Goal: Task Accomplishment & Management: Manage account settings

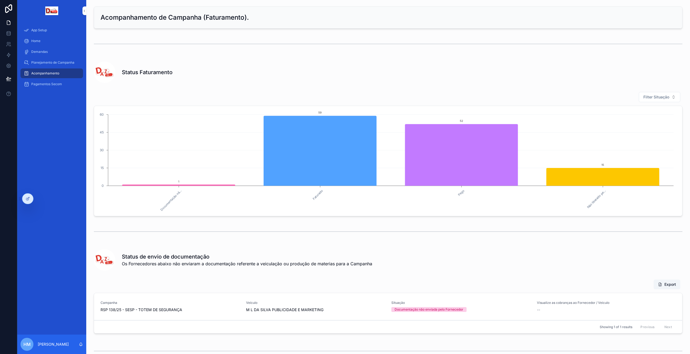
scroll to position [49, 0]
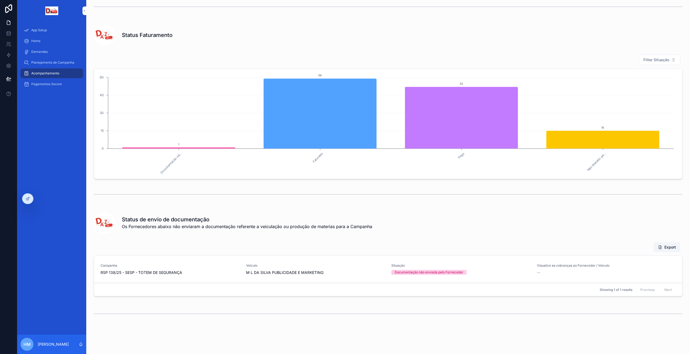
scroll to position [49, 0]
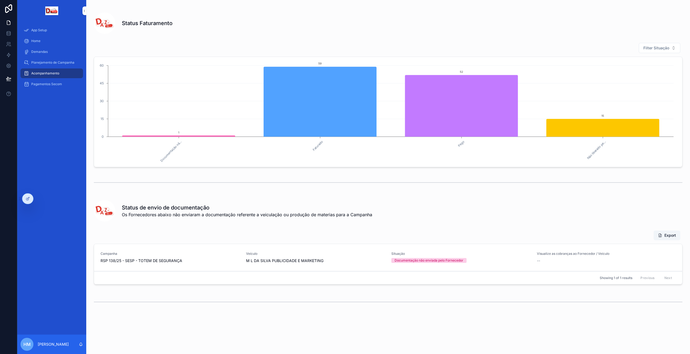
click at [55, 87] on div "Pagamentos Secom" at bounding box center [52, 84] width 56 height 9
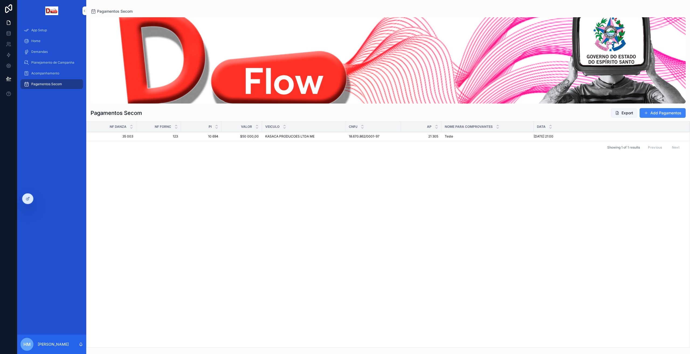
click at [458, 230] on div "NF Danza NF Fornc PI Valor Veiculo CNPJ AP NOME PARA COMPROVANTES Data 35 003 3…" at bounding box center [387, 233] width 603 height 225
click at [5, 11] on icon at bounding box center [8, 8] width 11 height 9
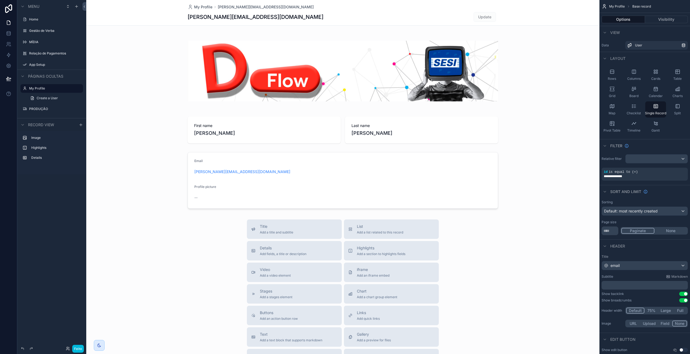
click at [28, 40] on div "MÍDIA" at bounding box center [52, 42] width 60 height 9
click at [36, 41] on label "MÍDIA" at bounding box center [54, 42] width 51 height 4
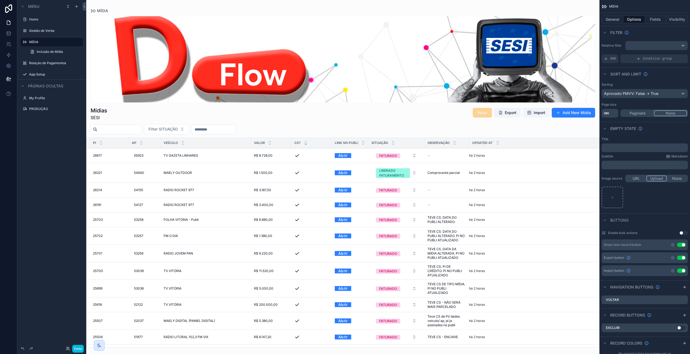
drag, startPoint x: 597, startPoint y: 152, endPoint x: 598, endPoint y: 167, distance: 15.1
click at [598, 167] on div "conteúdo rolável" at bounding box center [342, 177] width 513 height 354
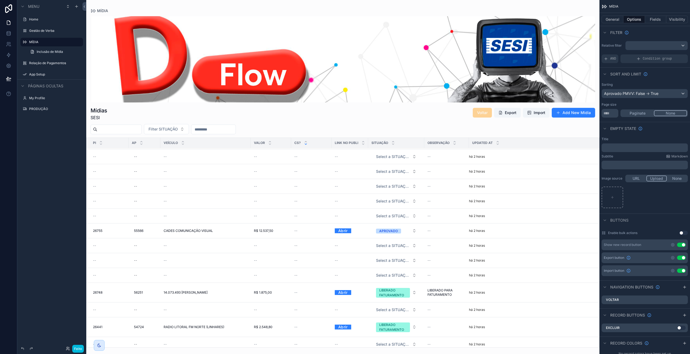
scroll to position [880, 0]
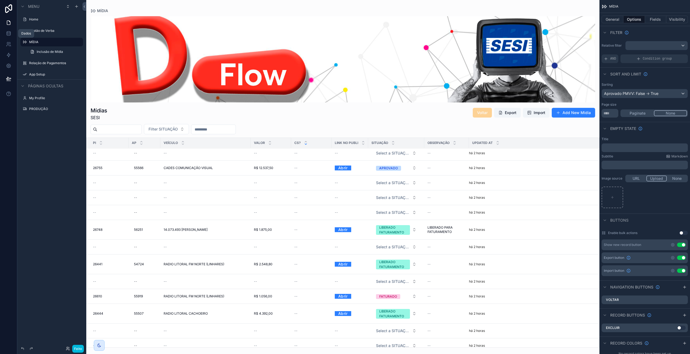
click at [9, 33] on icon at bounding box center [8, 33] width 5 height 5
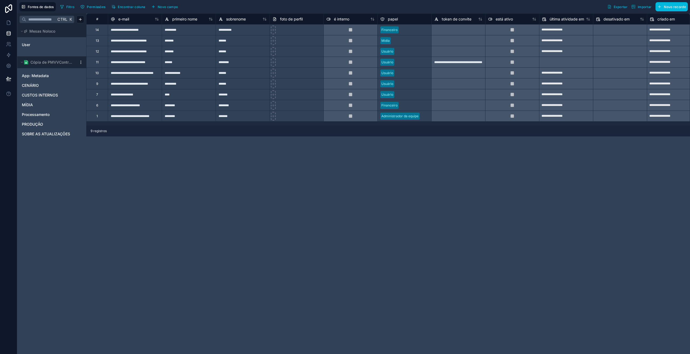
click at [81, 61] on html "**********" at bounding box center [345, 177] width 690 height 354
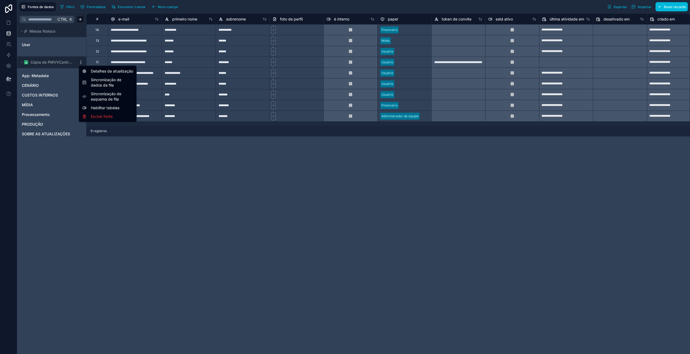
click at [48, 193] on html "**********" at bounding box center [345, 177] width 690 height 354
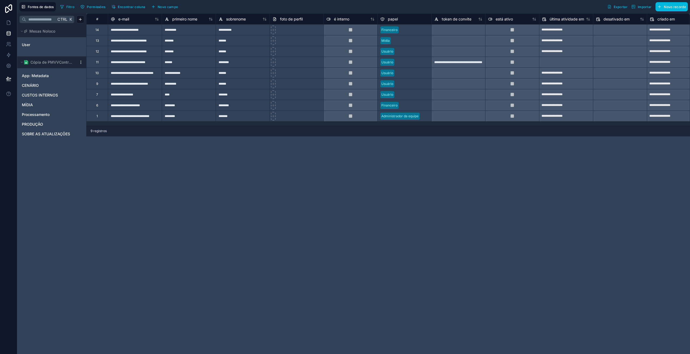
click at [5, 8] on icon at bounding box center [8, 8] width 7 height 9
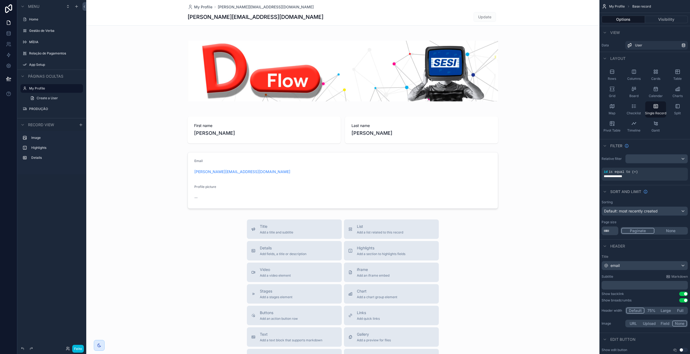
click at [3, 210] on div at bounding box center [8, 177] width 17 height 354
click at [27, 42] on div "conteúdo rolável" at bounding box center [25, 42] width 6 height 6
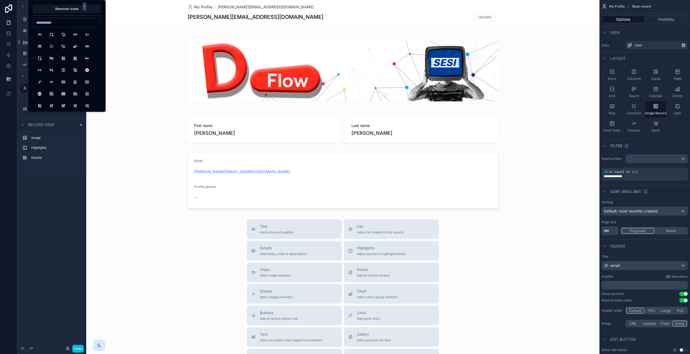
click at [120, 145] on div "conteúdo rolável" at bounding box center [342, 227] width 513 height 454
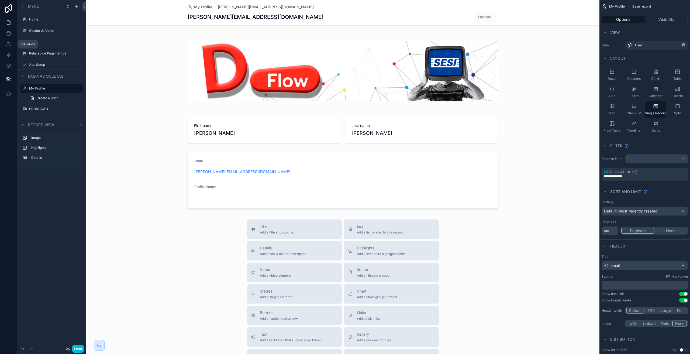
click at [11, 46] on icon at bounding box center [8, 43] width 5 height 5
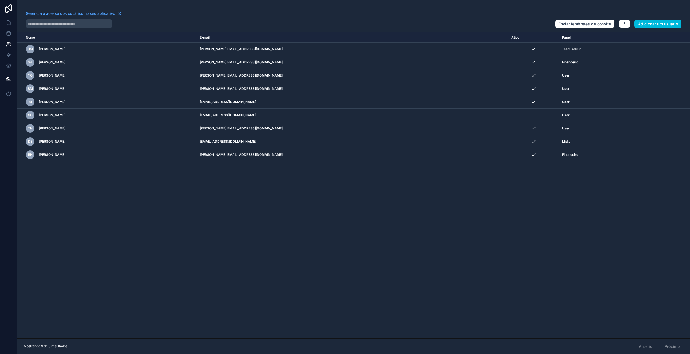
click at [639, 22] on font "Adicionar um usuário" at bounding box center [658, 24] width 40 height 5
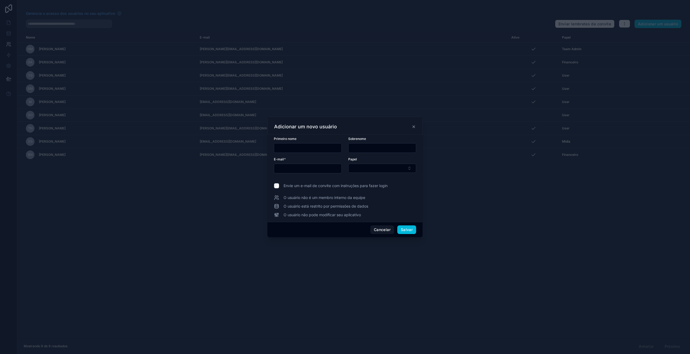
click at [298, 149] on input "text" at bounding box center [307, 148] width 67 height 8
type input "********"
click at [359, 146] on input "text" at bounding box center [381, 148] width 67 height 8
type input "********"
click at [312, 170] on input "text" at bounding box center [307, 169] width 67 height 8
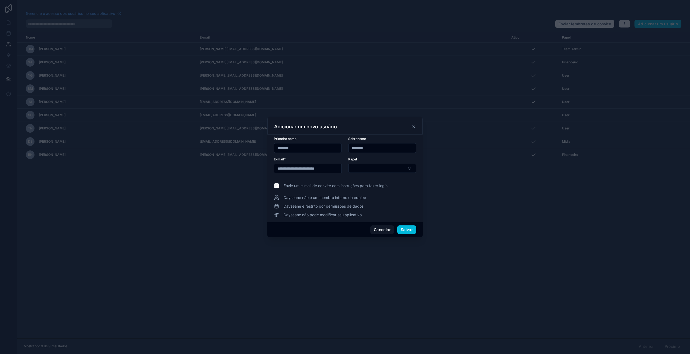
type input "**********"
click at [366, 171] on button "Botão Selecionar" at bounding box center [382, 168] width 68 height 9
click at [358, 207] on font "Aprovador" at bounding box center [356, 206] width 19 height 5
click at [403, 229] on font "Salvar" at bounding box center [407, 229] width 12 height 5
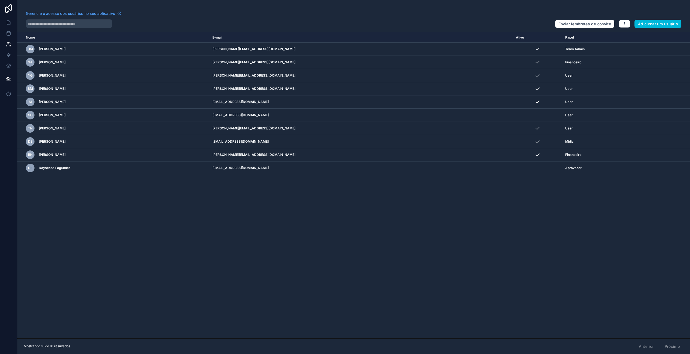
click at [0, 0] on icon "conteúdo rolável" at bounding box center [0, 0] width 0 height 0
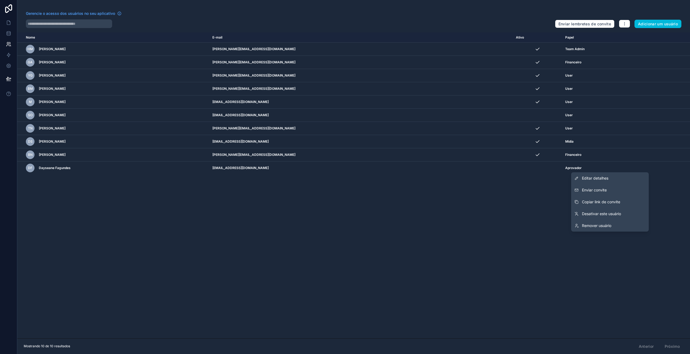
click at [592, 190] on font "Enviar convite" at bounding box center [594, 189] width 25 height 5
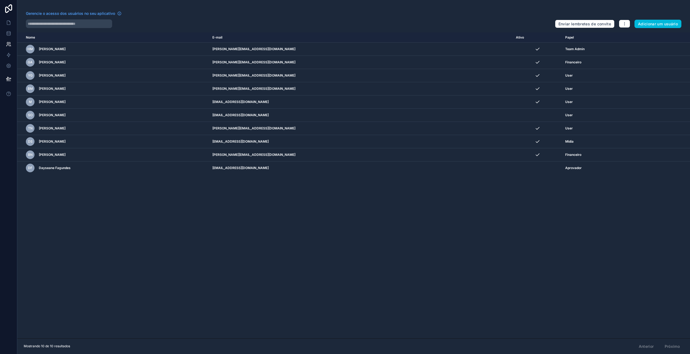
click at [0, 0] on icon "conteúdo rolável" at bounding box center [0, 0] width 0 height 0
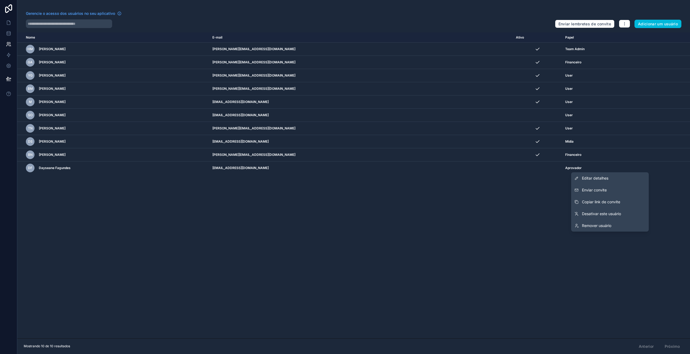
click at [594, 178] on font "Editar detalhes" at bounding box center [595, 178] width 26 height 5
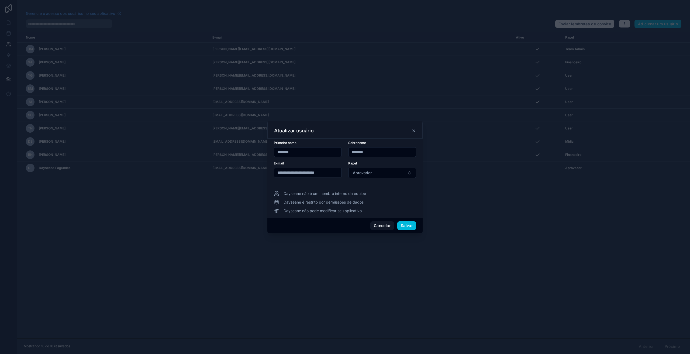
click at [365, 176] on button "Aprovador" at bounding box center [382, 173] width 68 height 10
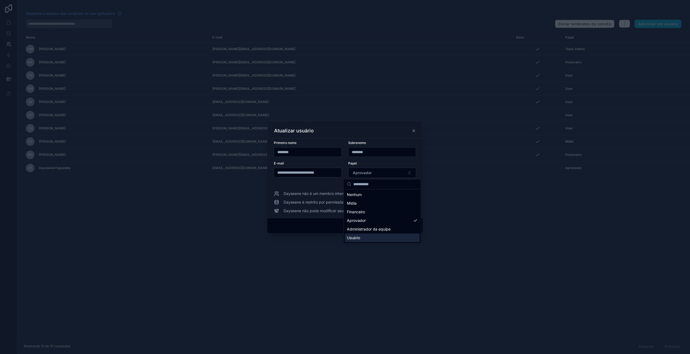
click at [359, 237] on font "Usuário" at bounding box center [353, 237] width 13 height 5
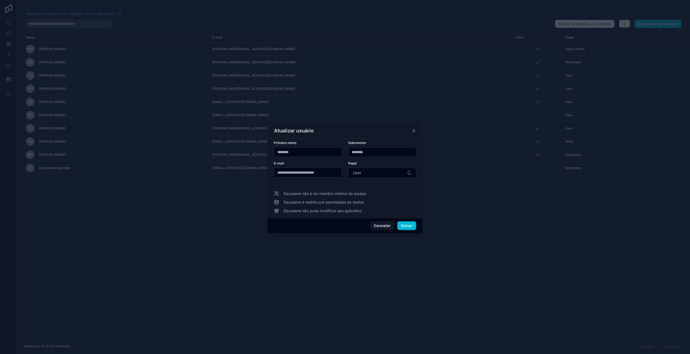
click at [406, 225] on font "Salvar" at bounding box center [407, 225] width 12 height 5
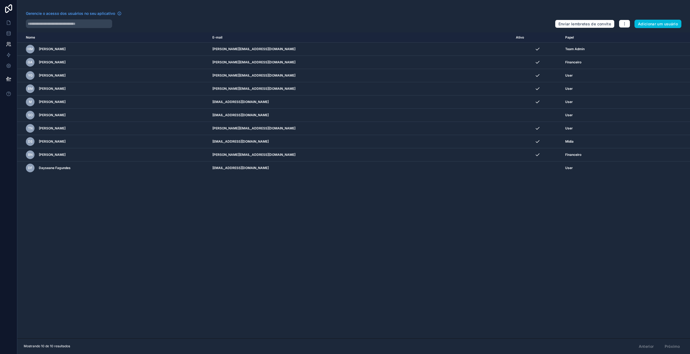
click at [211, 300] on div "Nome E-mail Ativo Papel userTable.email HM Henrique Martins henrique.martins@da…" at bounding box center [353, 185] width 672 height 306
drag, startPoint x: 163, startPoint y: 246, endPoint x: 168, endPoint y: 247, distance: 5.3
click at [166, 246] on div "Nome E-mail Ativo Papel userTable.email HM Henrique Martins henrique.martins@da…" at bounding box center [353, 185] width 672 height 306
click at [7, 11] on icon at bounding box center [8, 8] width 11 height 9
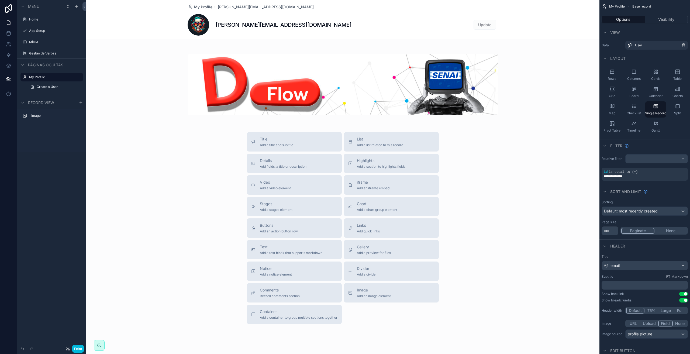
drag, startPoint x: 34, startPoint y: 41, endPoint x: 32, endPoint y: 46, distance: 4.9
click at [34, 41] on label "MÍDIA" at bounding box center [54, 42] width 51 height 4
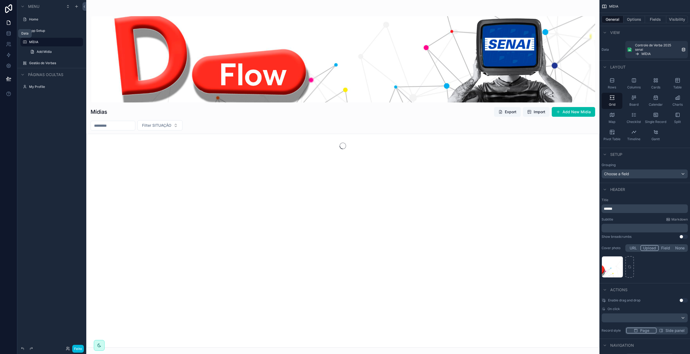
click at [10, 43] on icon at bounding box center [9, 43] width 1 height 2
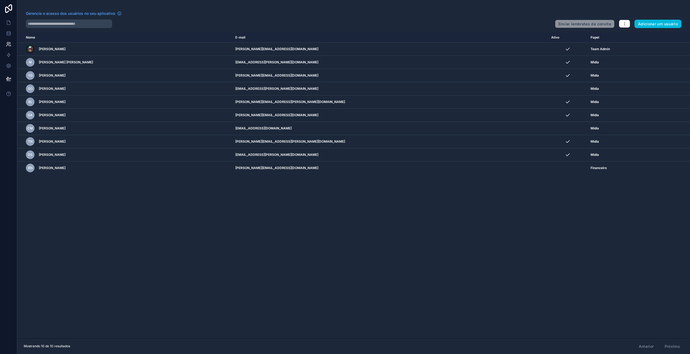
click at [650, 26] on font "Adicionar um usuário" at bounding box center [658, 24] width 40 height 5
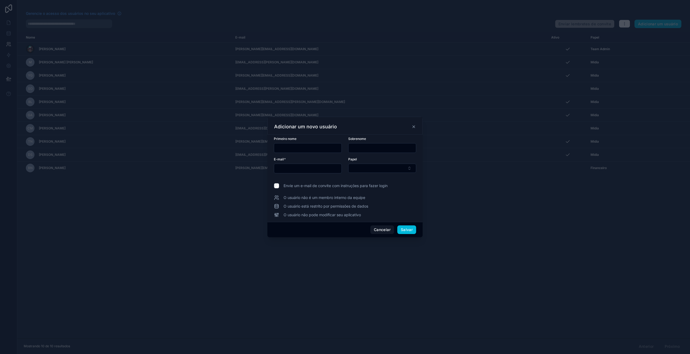
click at [294, 144] on input "text" at bounding box center [307, 148] width 67 height 8
type input "********"
click at [360, 148] on input "text" at bounding box center [381, 148] width 67 height 8
type input "********"
click at [320, 172] on div at bounding box center [308, 169] width 68 height 10
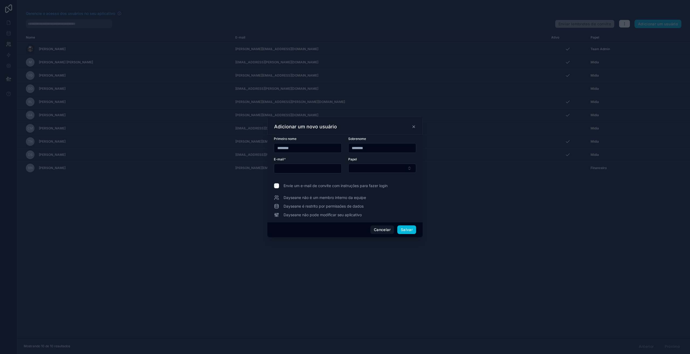
click at [317, 169] on input "text" at bounding box center [307, 169] width 67 height 8
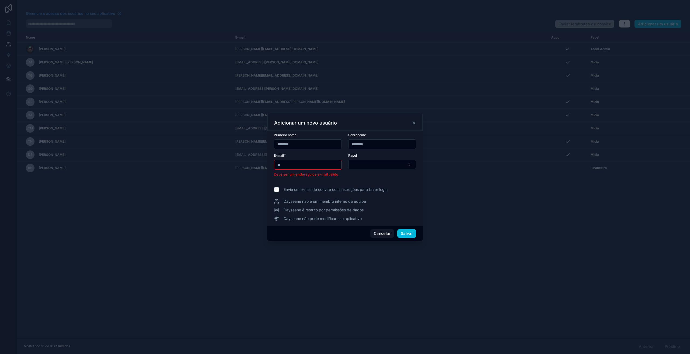
type input "**********"
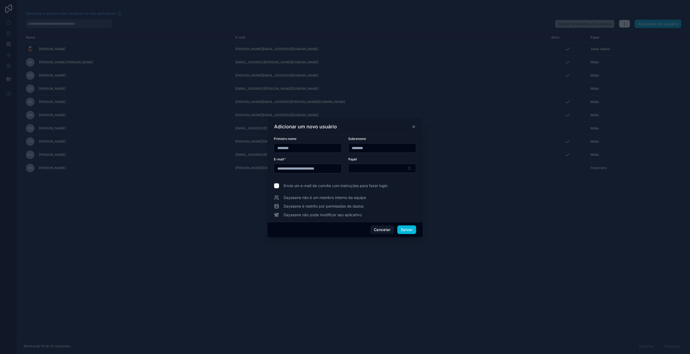
click at [367, 166] on button "Botão Selecionar" at bounding box center [382, 168] width 68 height 9
click at [360, 200] on div "Mídia" at bounding box center [382, 198] width 75 height 9
click at [405, 230] on font "Salvar" at bounding box center [407, 229] width 12 height 5
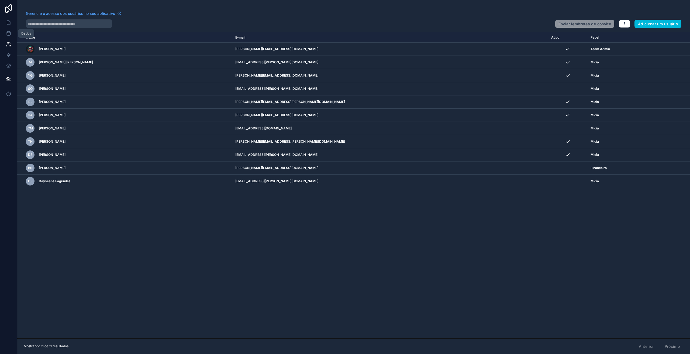
click at [8, 34] on icon at bounding box center [8, 33] width 5 height 5
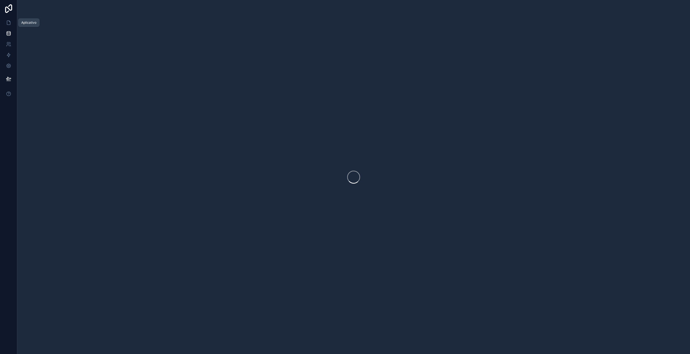
click at [11, 19] on link at bounding box center [8, 22] width 17 height 11
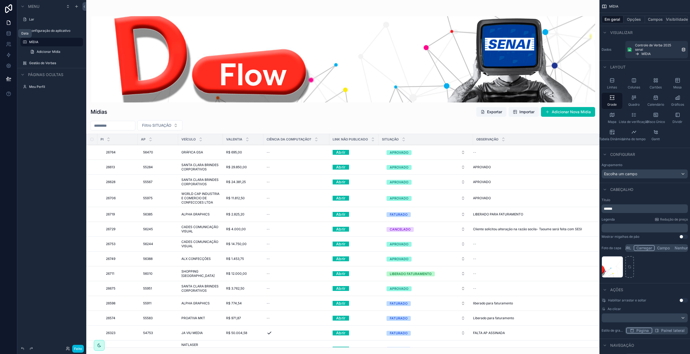
click at [6, 45] on icon at bounding box center [8, 43] width 5 height 5
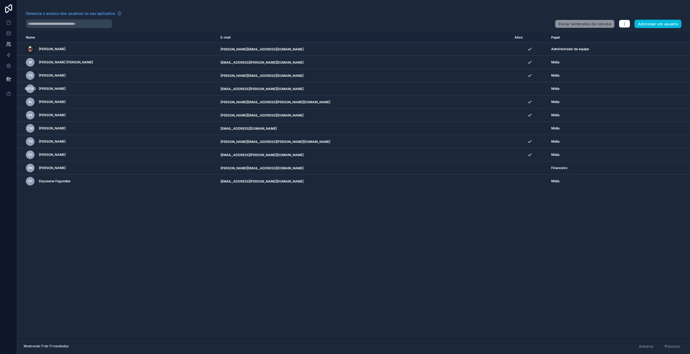
click at [0, 0] on icon "conteúdo rolável" at bounding box center [0, 0] width 0 height 0
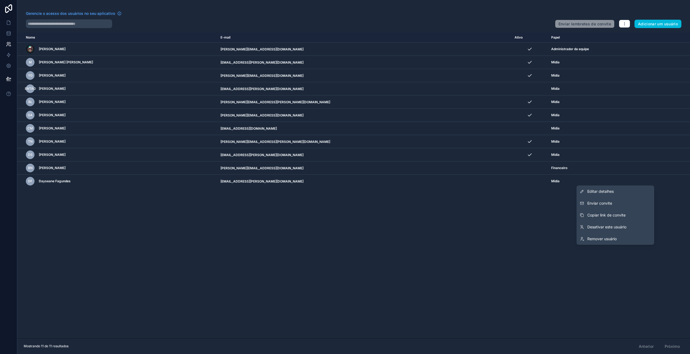
click at [610, 190] on font "Editar detalhes" at bounding box center [600, 191] width 26 height 5
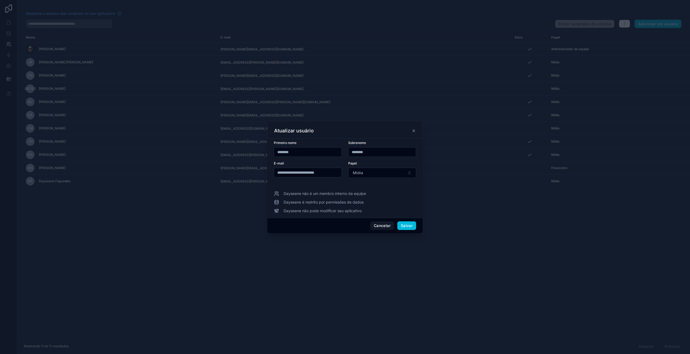
click at [385, 224] on font "Cancelar" at bounding box center [382, 225] width 17 height 5
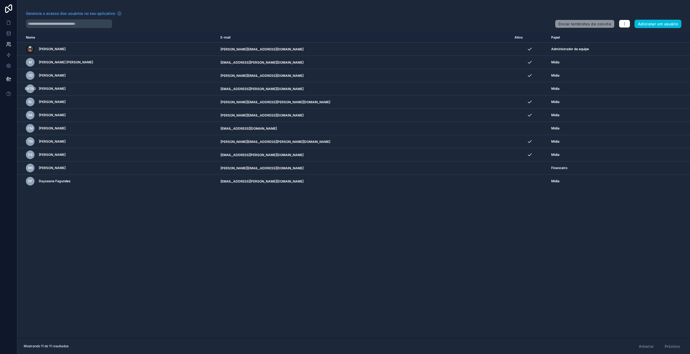
click at [0, 0] on icon "conteúdo rolável" at bounding box center [0, 0] width 0 height 0
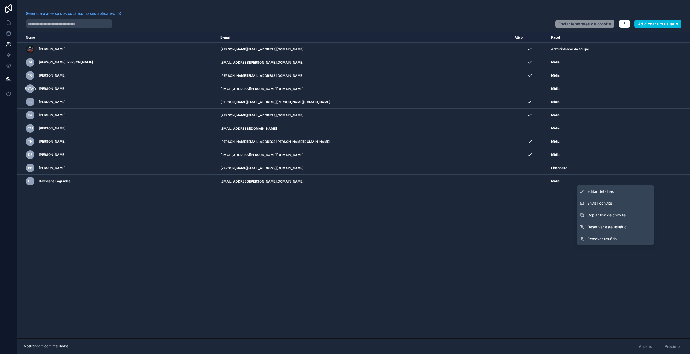
click at [611, 202] on font "Enviar convite" at bounding box center [599, 203] width 25 height 5
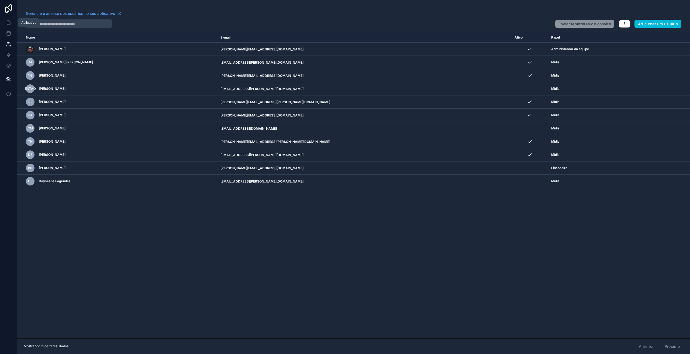
click at [7, 23] on icon at bounding box center [8, 23] width 3 height 4
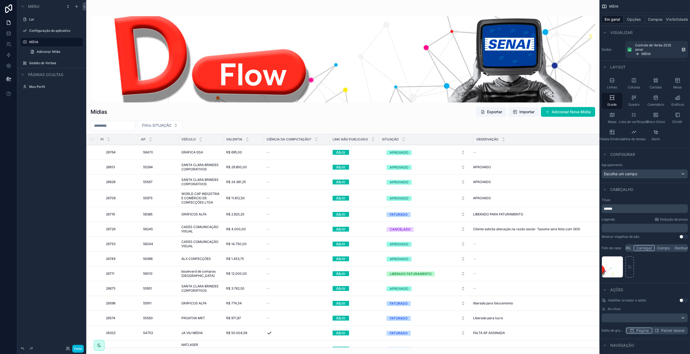
drag, startPoint x: 596, startPoint y: 175, endPoint x: 595, endPoint y: 221, distance: 46.1
click at [595, 221] on div "conteúdo rolável" at bounding box center [342, 177] width 513 height 354
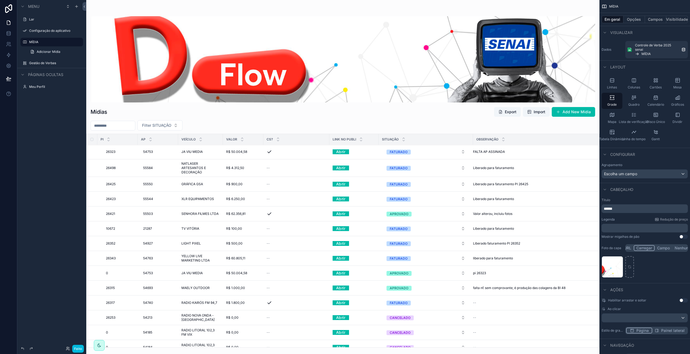
scroll to position [226, 0]
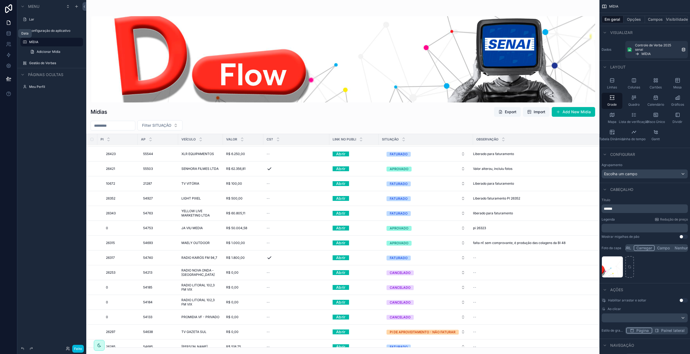
click at [10, 33] on icon at bounding box center [8, 33] width 5 height 5
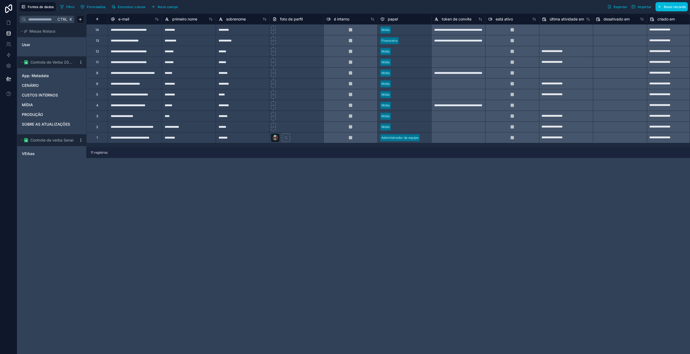
click at [37, 105] on link "MÍDIA" at bounding box center [46, 104] width 49 height 5
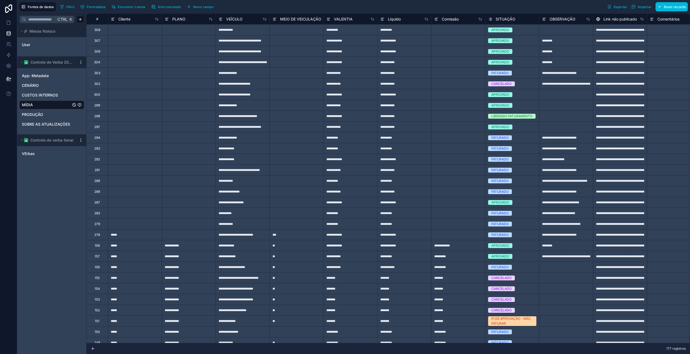
click at [499, 17] on font "SITUAÇÃO" at bounding box center [505, 19] width 20 height 5
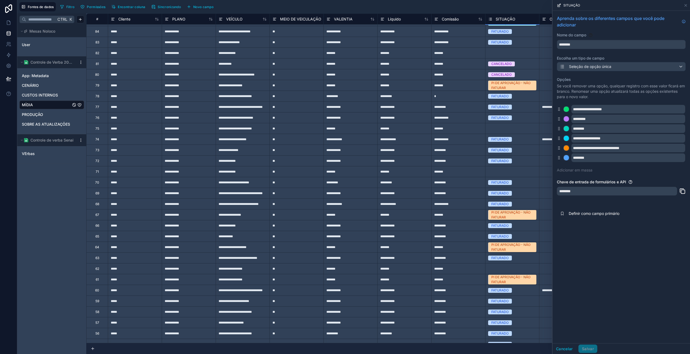
scroll to position [1024, 0]
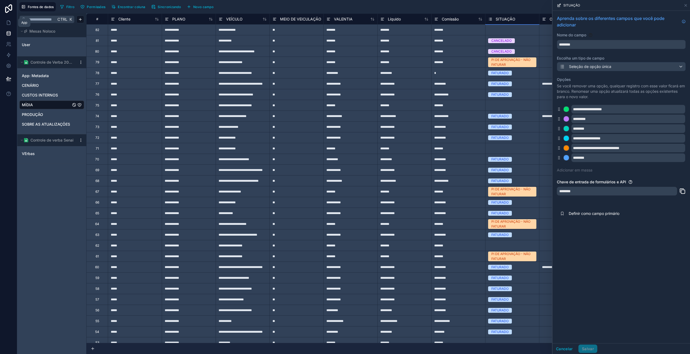
click at [7, 23] on icon at bounding box center [8, 22] width 5 height 5
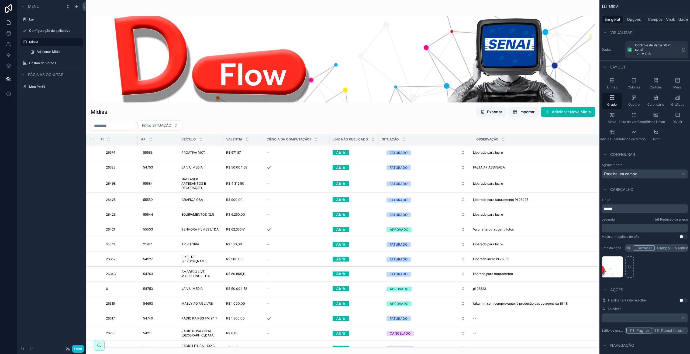
scroll to position [248, 0]
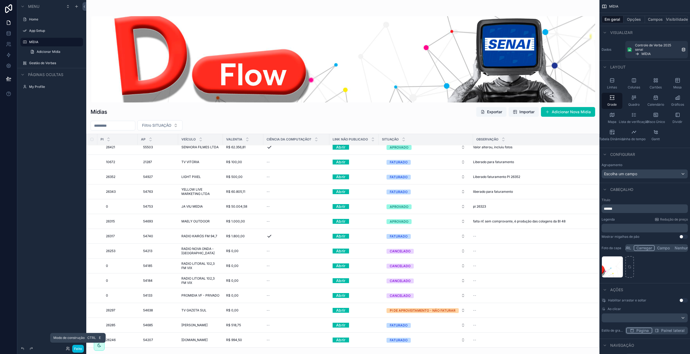
click at [78, 349] on font "Feito" at bounding box center [78, 348] width 8 height 4
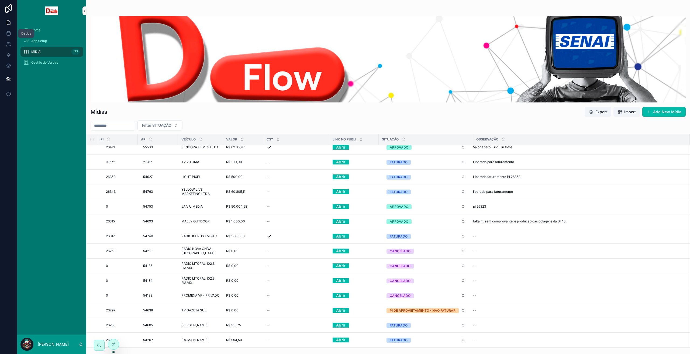
click at [9, 34] on icon at bounding box center [9, 33] width 4 height 2
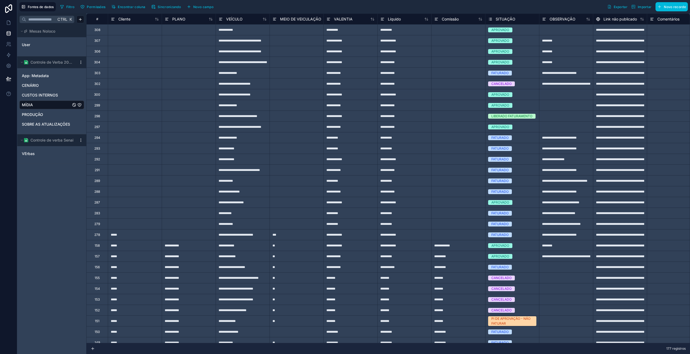
click at [503, 19] on font "SITUAÇÃO" at bounding box center [505, 19] width 20 height 5
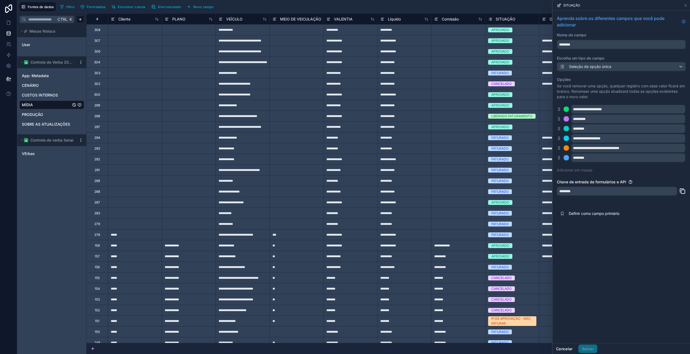
click at [565, 349] on font "Cancelar" at bounding box center [564, 348] width 17 height 5
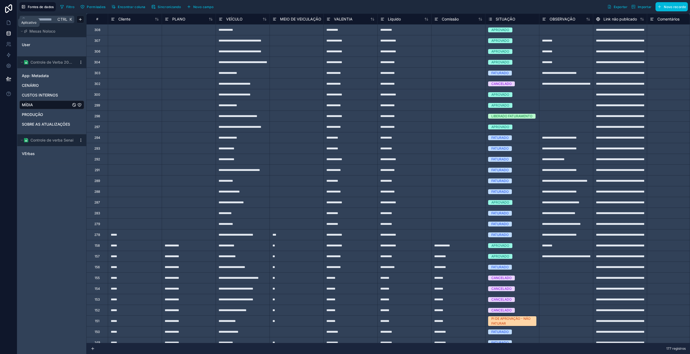
click at [9, 23] on icon at bounding box center [8, 22] width 5 height 5
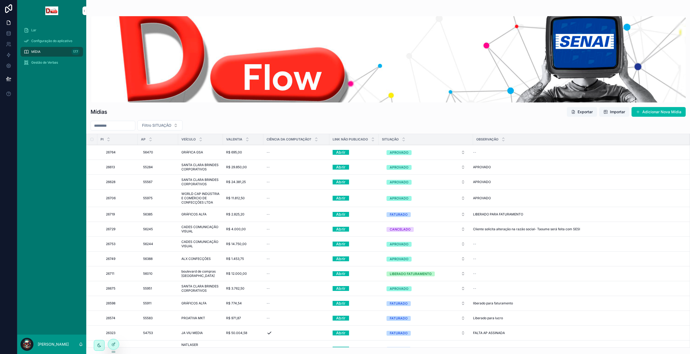
click at [113, 346] on icon at bounding box center [113, 344] width 2 height 2
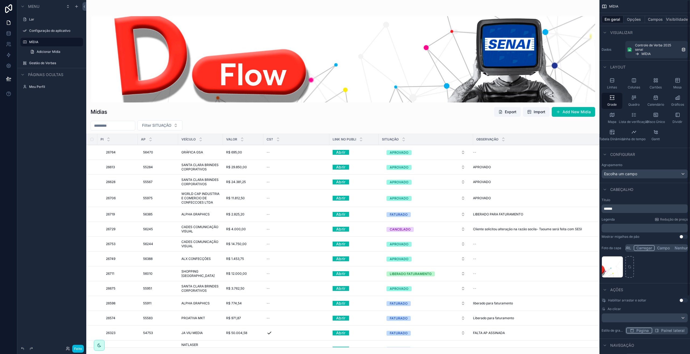
click at [631, 21] on font "Opções" at bounding box center [634, 19] width 14 height 5
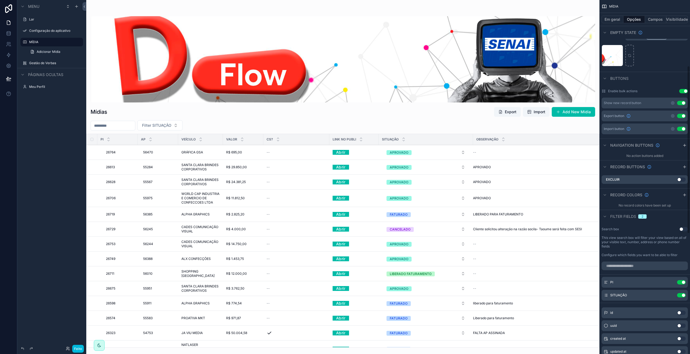
scroll to position [153, 0]
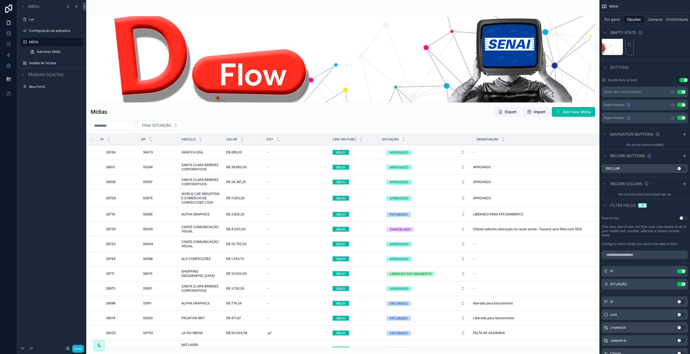
click at [628, 206] on span "Filter fields" at bounding box center [623, 205] width 26 height 5
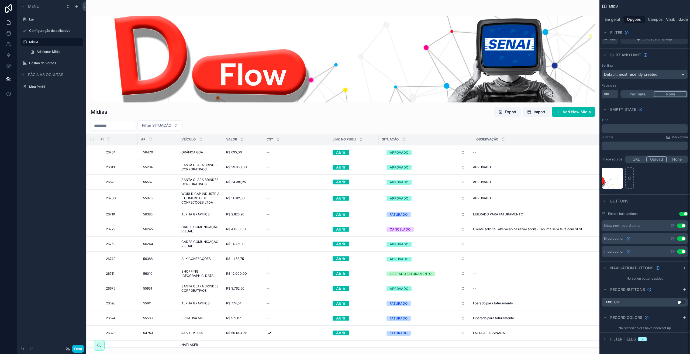
scroll to position [19, 0]
click at [620, 339] on span "Filter fields" at bounding box center [623, 338] width 26 height 5
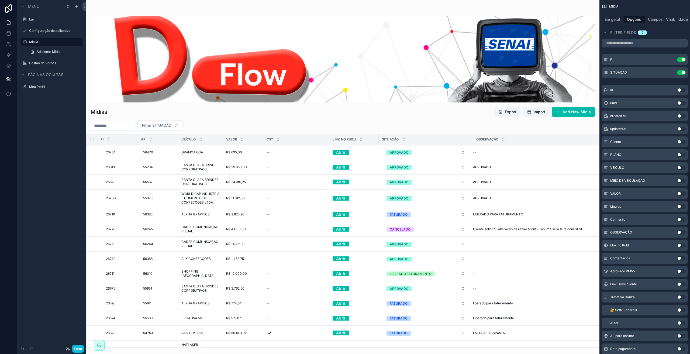
scroll to position [375, 0]
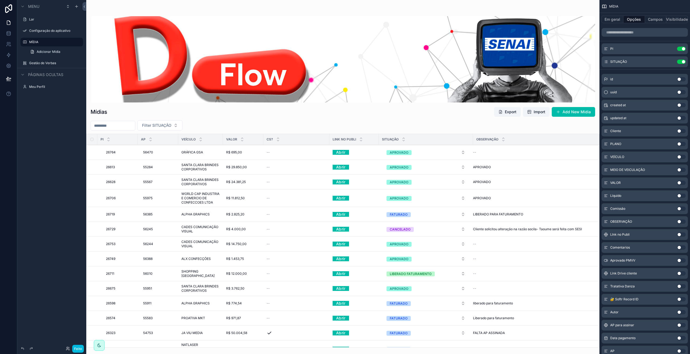
click at [680, 221] on button "Use setting" at bounding box center [681, 221] width 9 height 4
click at [227, 121] on div "conteúdo rolável" at bounding box center [342, 177] width 513 height 354
type input "*****"
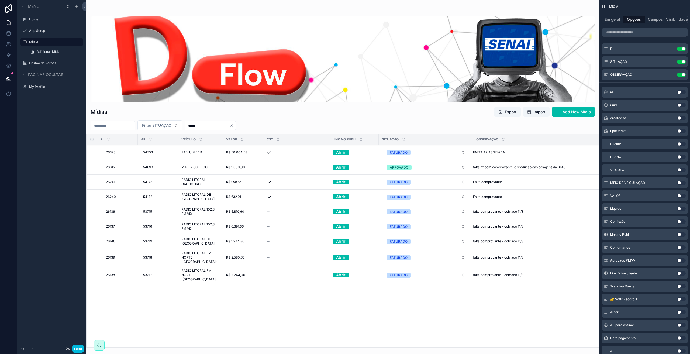
click at [233, 127] on icon "Clear" at bounding box center [231, 125] width 4 height 4
click at [229, 128] on input "conteúdo rolável" at bounding box center [207, 126] width 44 height 8
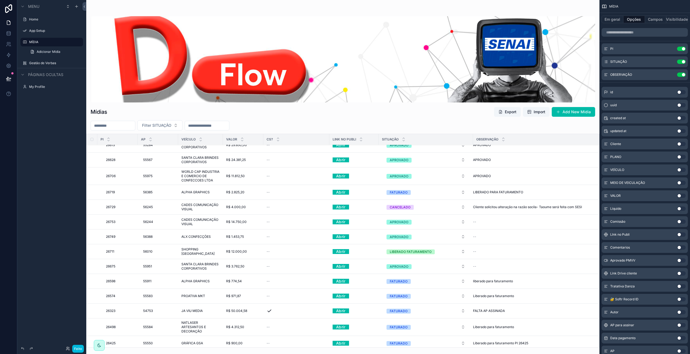
scroll to position [9, 0]
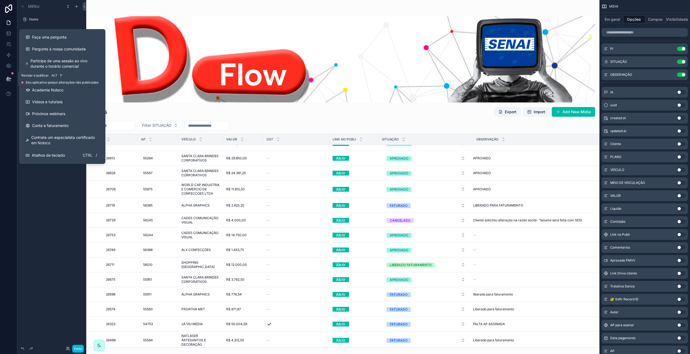
click at [11, 81] on icon at bounding box center [8, 78] width 5 height 5
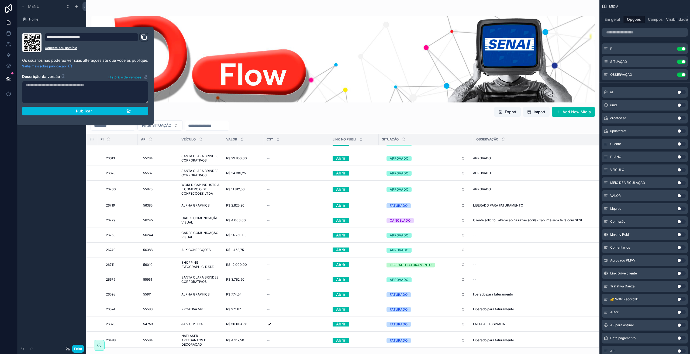
click at [48, 115] on button "Publicar" at bounding box center [85, 111] width 126 height 9
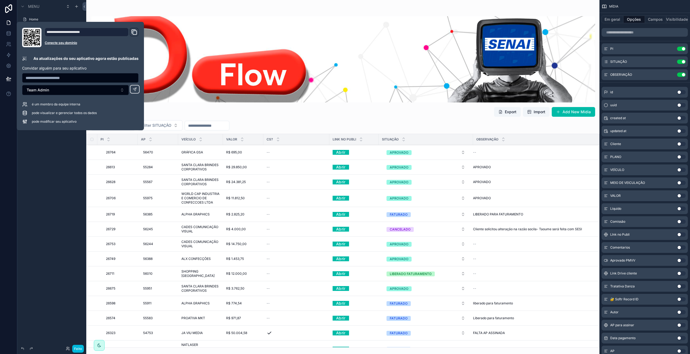
click at [4, 175] on div at bounding box center [8, 177] width 17 height 354
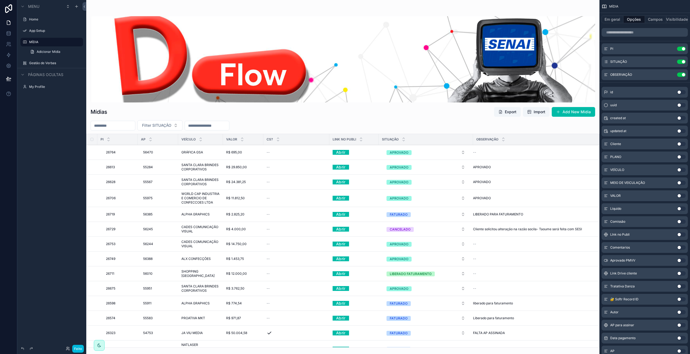
click at [8, 9] on icon at bounding box center [8, 8] width 11 height 9
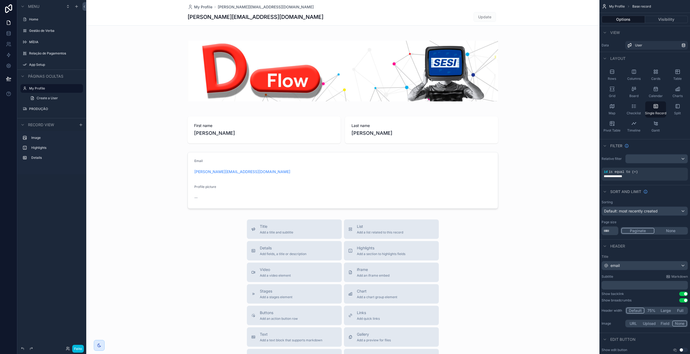
click at [99, 207] on div "conteúdo rolável" at bounding box center [342, 227] width 513 height 454
click at [32, 43] on label "MÍDIA" at bounding box center [54, 42] width 51 height 4
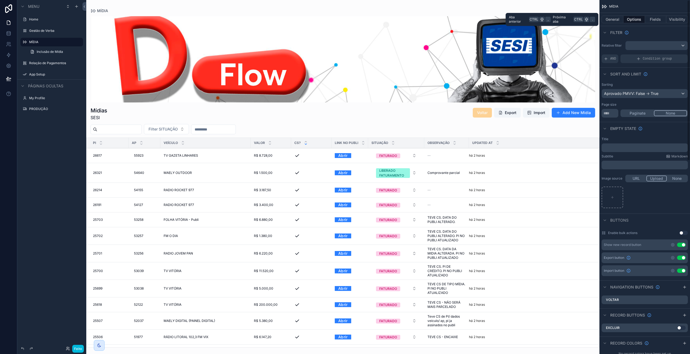
click at [612, 16] on button "General" at bounding box center [612, 20] width 22 height 8
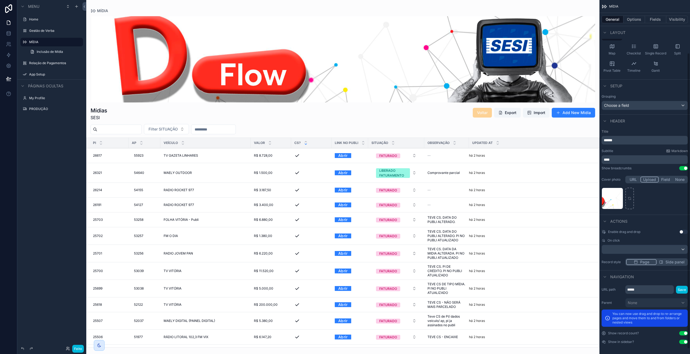
scroll to position [69, 0]
click at [516, 152] on div "conteúdo rolável" at bounding box center [342, 177] width 513 height 354
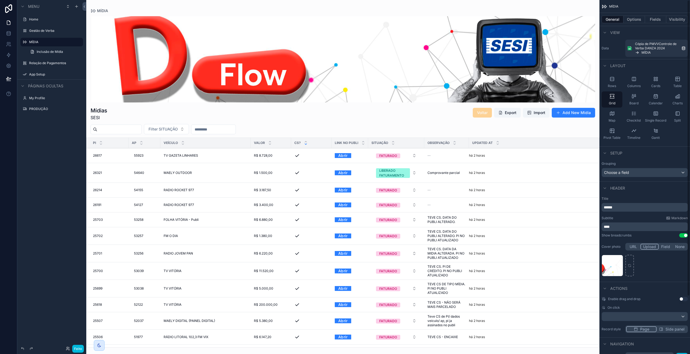
scroll to position [0, 0]
click at [637, 20] on button "Options" at bounding box center [634, 20] width 22 height 8
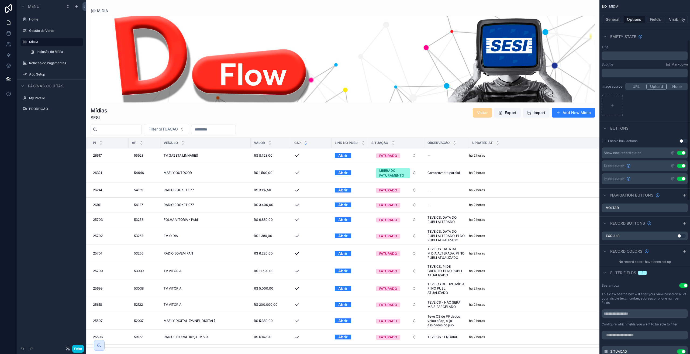
scroll to position [99, 0]
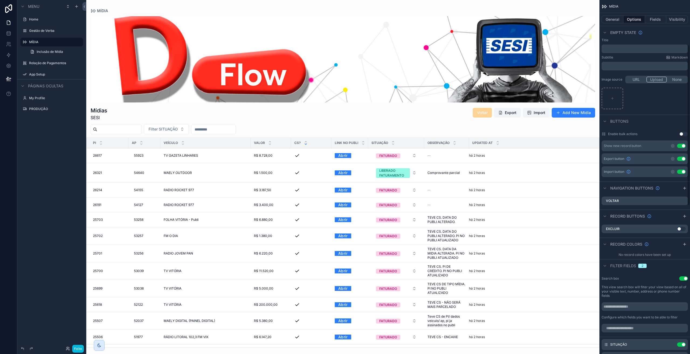
click at [629, 267] on span "Filter fields" at bounding box center [623, 265] width 26 height 5
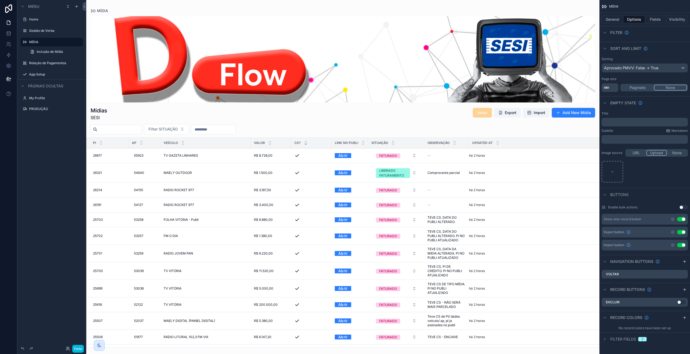
click at [630, 340] on span "Filter fields" at bounding box center [623, 338] width 26 height 5
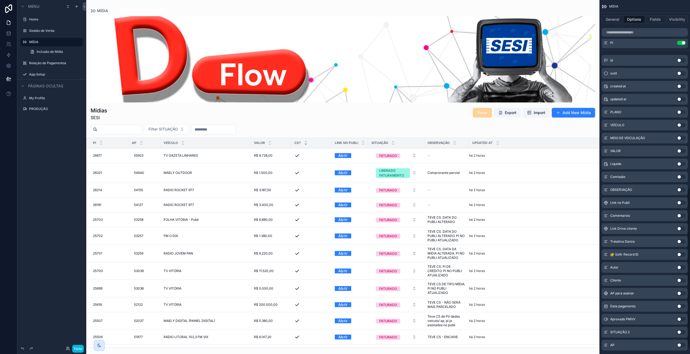
scroll to position [418, 0]
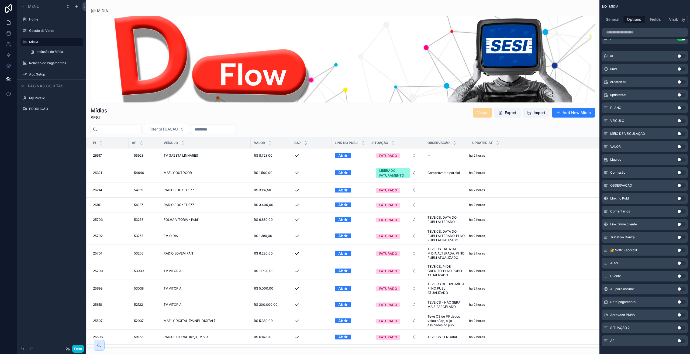
click at [679, 185] on button "Use setting" at bounding box center [681, 185] width 9 height 4
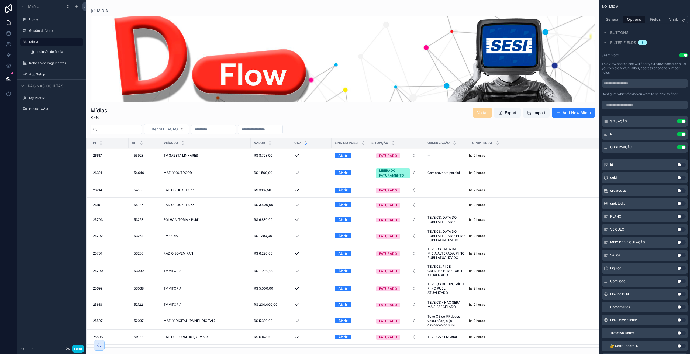
scroll to position [310, 0]
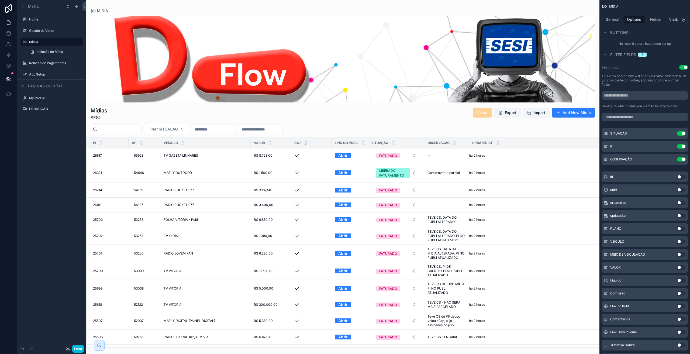
drag, startPoint x: 683, startPoint y: 68, endPoint x: 669, endPoint y: 88, distance: 24.1
click at [683, 68] on button "Use setting" at bounding box center [683, 67] width 9 height 4
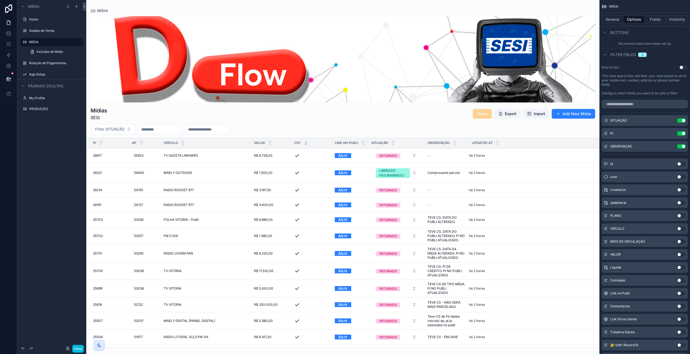
click at [213, 127] on input "conteúdo rolável" at bounding box center [207, 130] width 44 height 8
type input "*****"
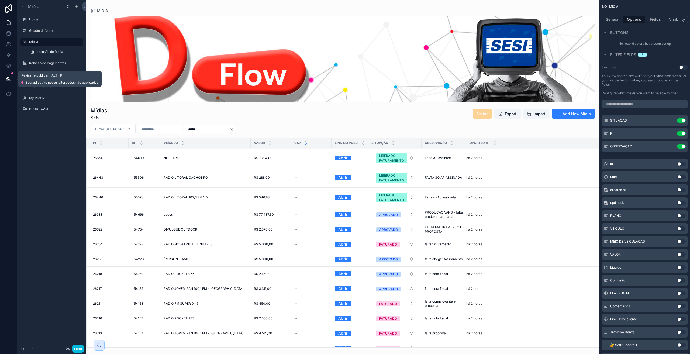
click at [8, 76] on button at bounding box center [9, 78] width 12 height 15
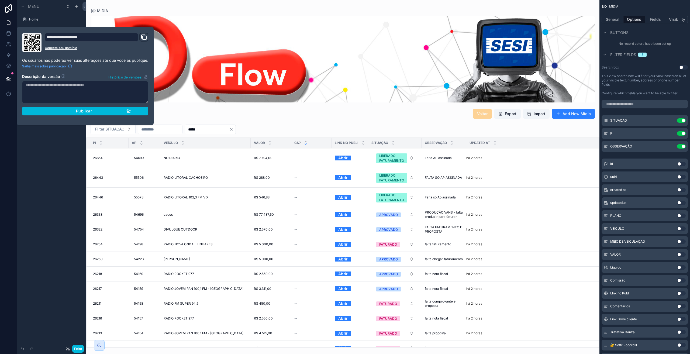
click at [109, 113] on div "Publicar" at bounding box center [85, 111] width 91 height 5
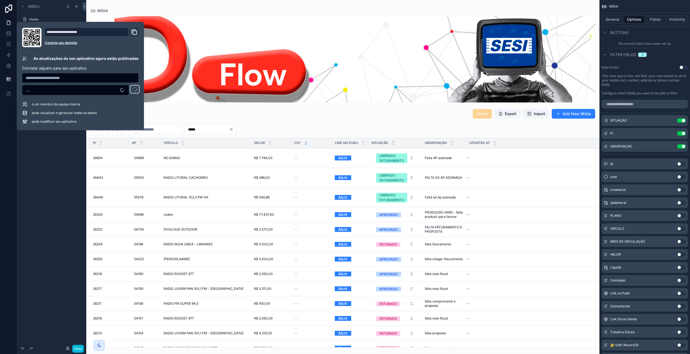
click at [52, 291] on div "Menu Home Gestão de Verba MÍDIA Inclusão de Mídia Relação de Pagamentos App Set…" at bounding box center [51, 173] width 69 height 347
